Goal: Information Seeking & Learning: Learn about a topic

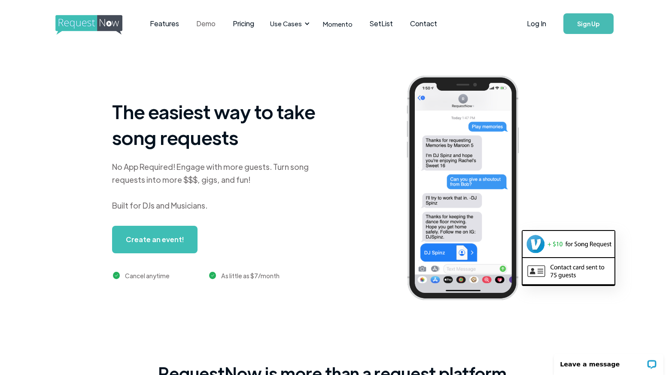
click at [202, 25] on link "Demo" at bounding box center [206, 23] width 37 height 27
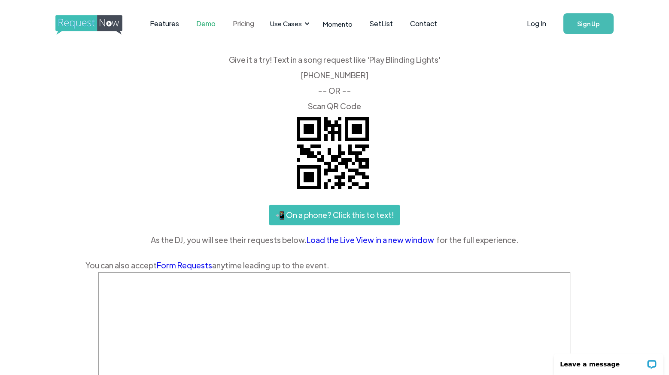
click at [243, 24] on link "Pricing" at bounding box center [243, 23] width 39 height 27
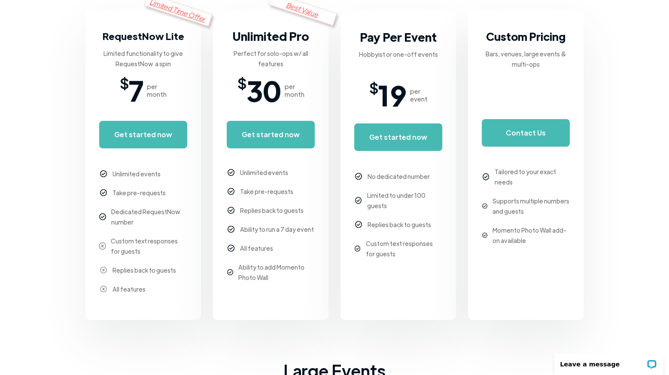
scroll to position [174, 0]
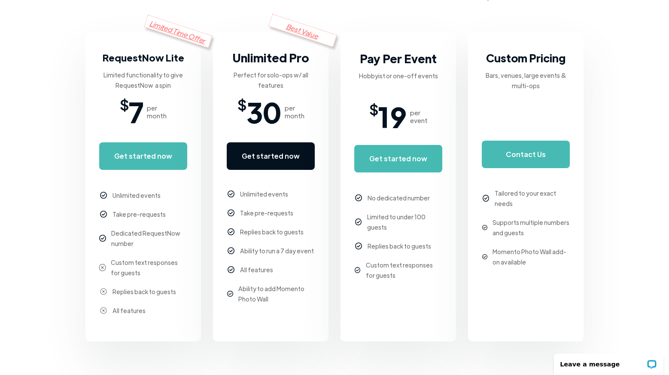
click at [272, 151] on link "Get started now" at bounding box center [271, 155] width 88 height 27
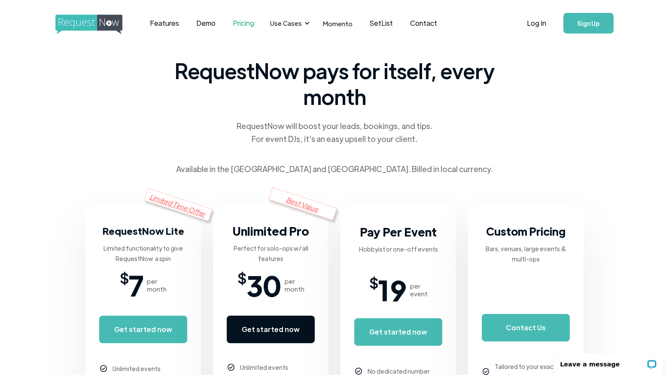
scroll to position [0, 0]
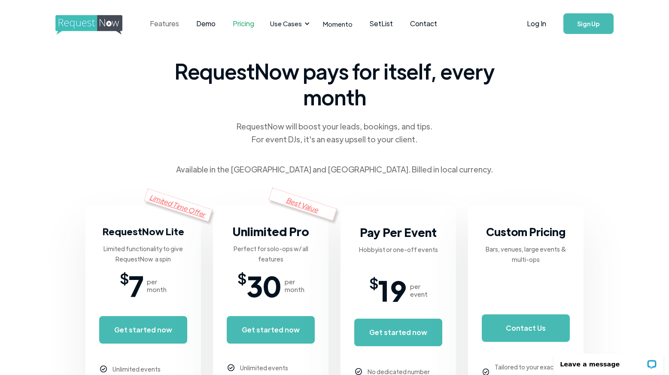
click at [172, 24] on link "Features" at bounding box center [164, 23] width 46 height 27
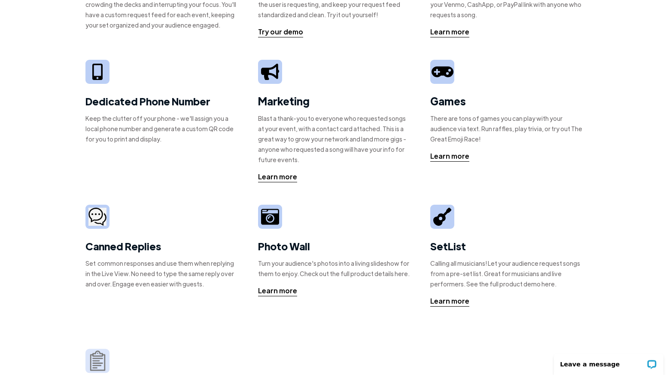
scroll to position [127, 0]
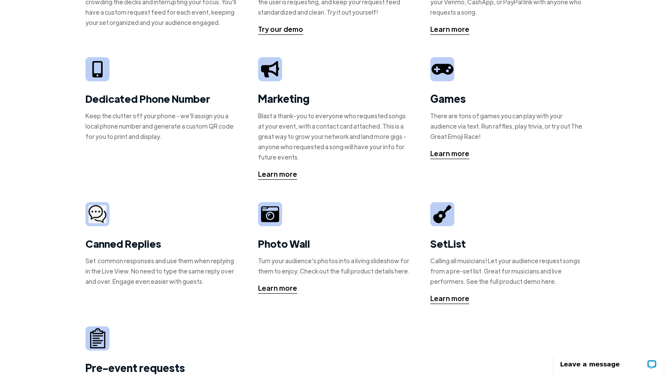
click at [270, 223] on img at bounding box center [270, 214] width 18 height 18
click at [274, 289] on div "Learn more" at bounding box center [277, 288] width 39 height 10
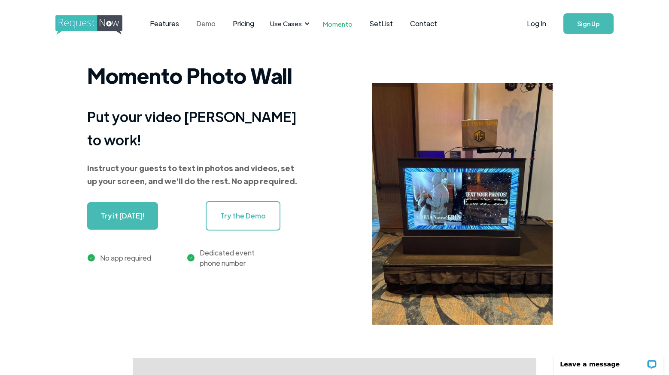
click at [201, 24] on link "Demo" at bounding box center [206, 23] width 37 height 27
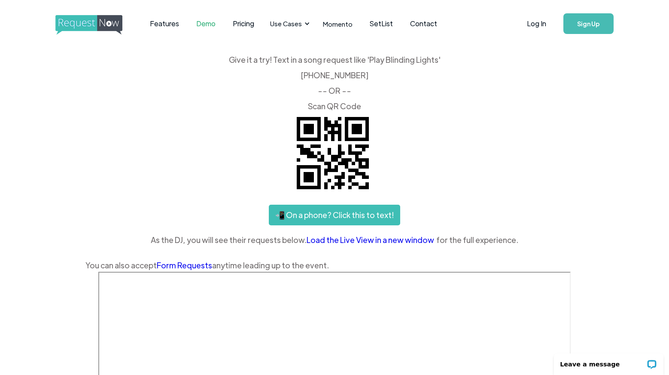
click at [369, 241] on link "Load the Live View in a new window" at bounding box center [372, 239] width 130 height 13
